Goal: Task Accomplishment & Management: Manage account settings

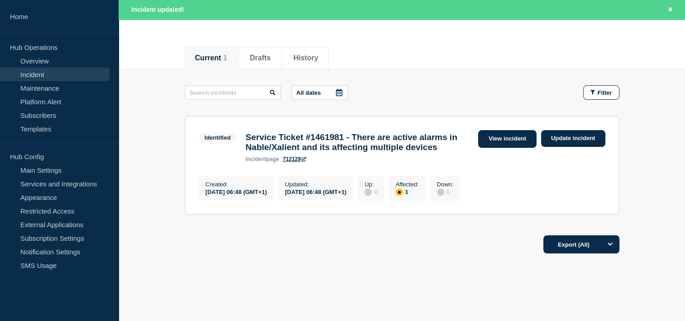
drag, startPoint x: 0, startPoint y: 0, endPoint x: 516, endPoint y: 136, distance: 533.5
click at [516, 136] on link "View incident" at bounding box center [507, 139] width 58 height 18
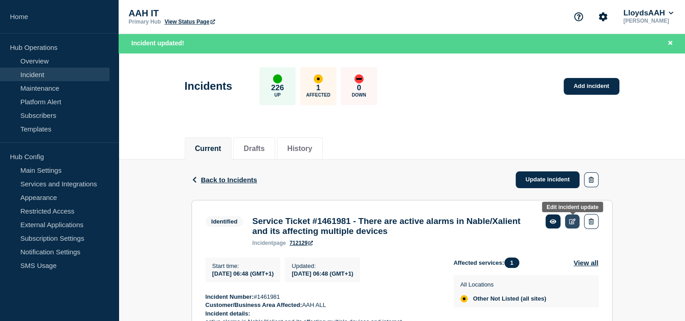
click at [574, 222] on icon at bounding box center [572, 221] width 7 height 6
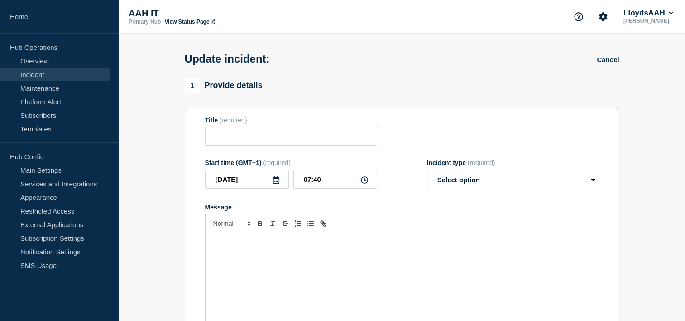
type input "Service Ticket #1461981 - There are active alarms in Nable/Xalient and its affe…"
type input "06:48"
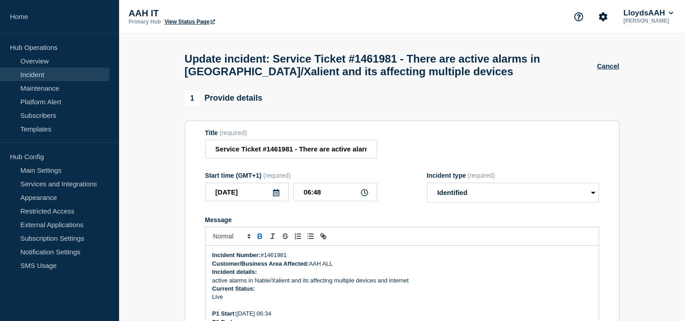
click at [496, 115] on div "1 Provide details Title (required) Service Ticket #1461981 - There are active a…" at bounding box center [402, 227] width 435 height 273
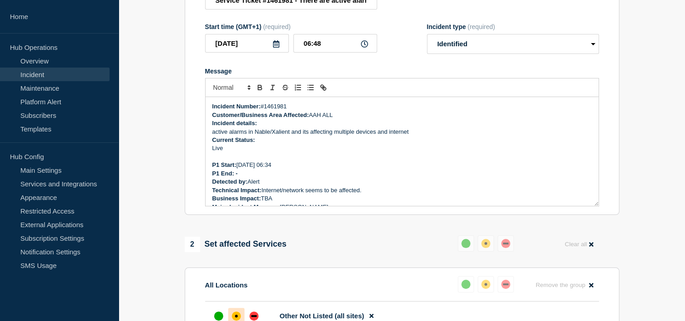
scroll to position [163, 0]
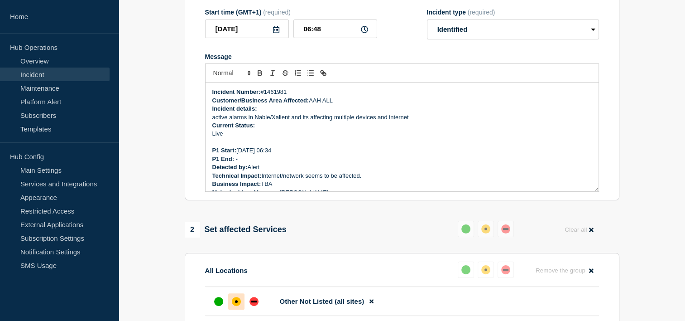
drag, startPoint x: 591, startPoint y: 120, endPoint x: 591, endPoint y: 125, distance: 5.5
click at [591, 125] on div "Incident Number: #1461981 Customer/Business Area Affected: AAH ALL Incident det…" at bounding box center [402, 136] width 393 height 109
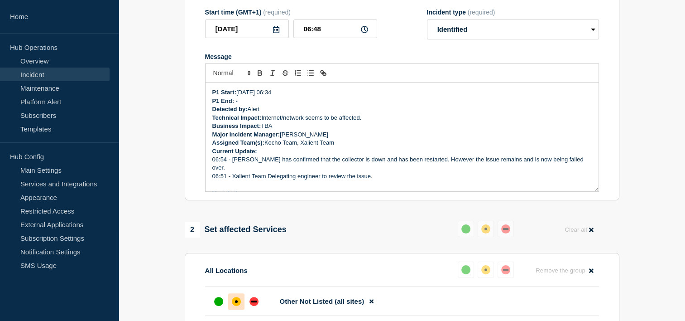
scroll to position [60, 0]
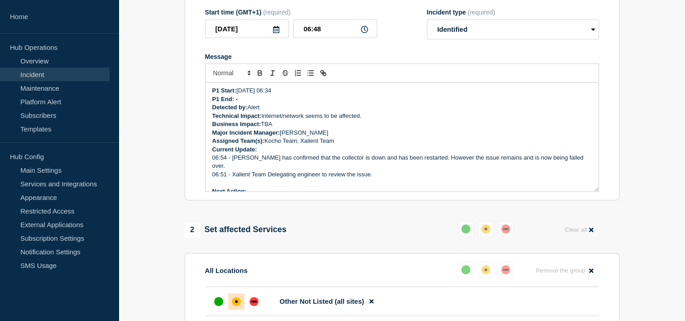
click at [264, 154] on p "Current Update:" at bounding box center [402, 149] width 380 height 8
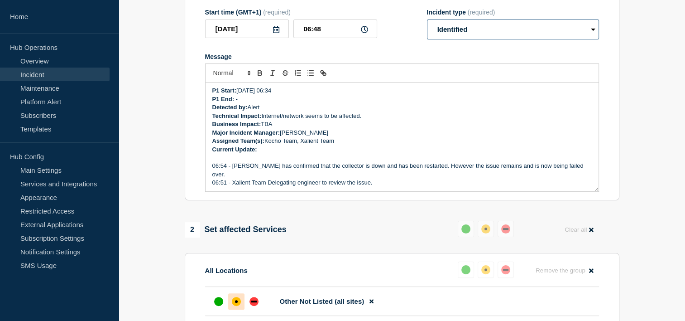
click at [468, 31] on select "Select option Investigating Identified Monitoring Resolved" at bounding box center [513, 29] width 172 height 20
select select "investigating"
click at [427, 25] on select "Select option Investigating Identified Monitoring Resolved" at bounding box center [513, 29] width 172 height 20
click at [214, 162] on p "Message" at bounding box center [402, 158] width 380 height 8
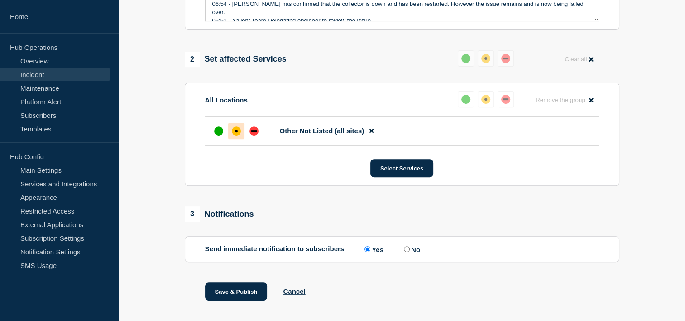
scroll to position [340, 0]
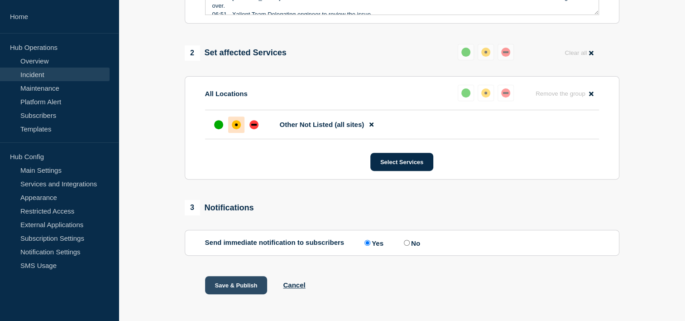
click at [241, 293] on button "Save & Publish" at bounding box center [236, 285] width 62 height 18
